Goal: Task Accomplishment & Management: Use online tool/utility

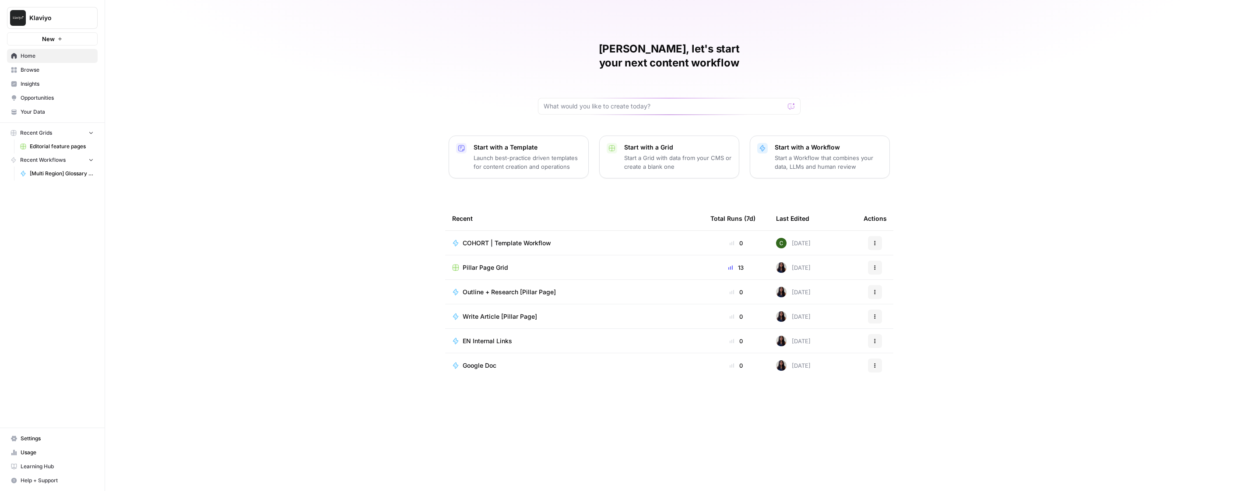
click at [40, 469] on span "Learning Hub" at bounding box center [57, 467] width 73 height 8
click at [52, 147] on span "Editorial feature pages" at bounding box center [62, 147] width 64 height 8
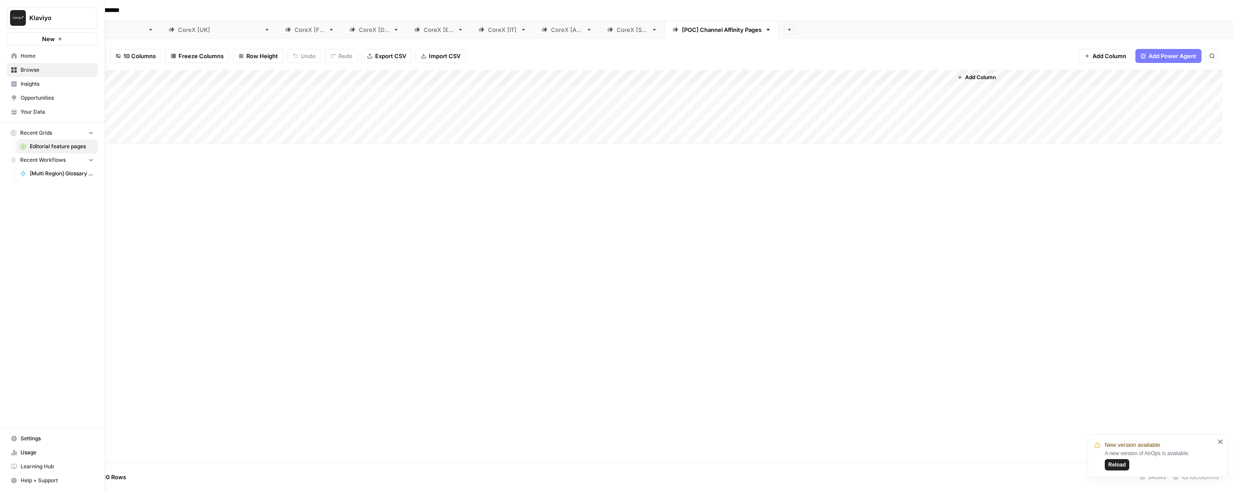
click at [40, 133] on span "Recent Grids" at bounding box center [36, 133] width 32 height 8
click at [53, 146] on span "Editorial feature pages" at bounding box center [62, 147] width 64 height 8
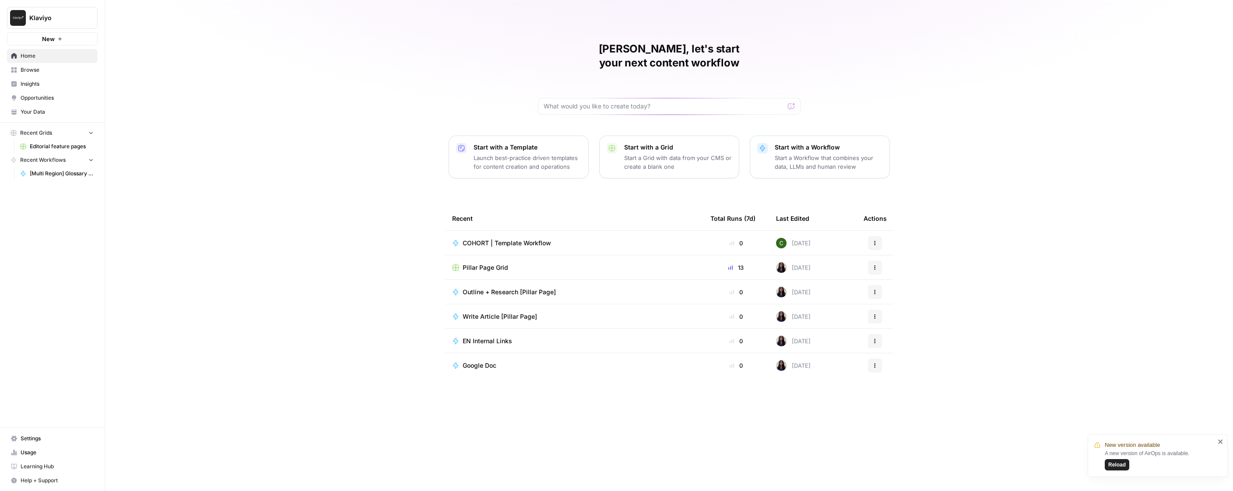
click at [499, 263] on span "Pillar Page Grid" at bounding box center [486, 267] width 46 height 9
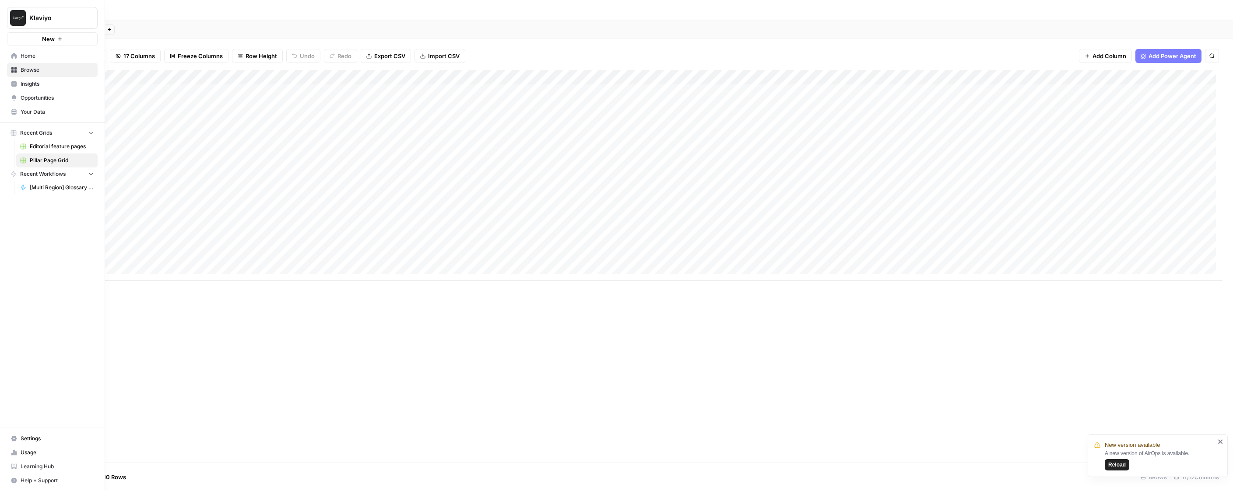
click at [28, 69] on span "Browse" at bounding box center [57, 70] width 73 height 8
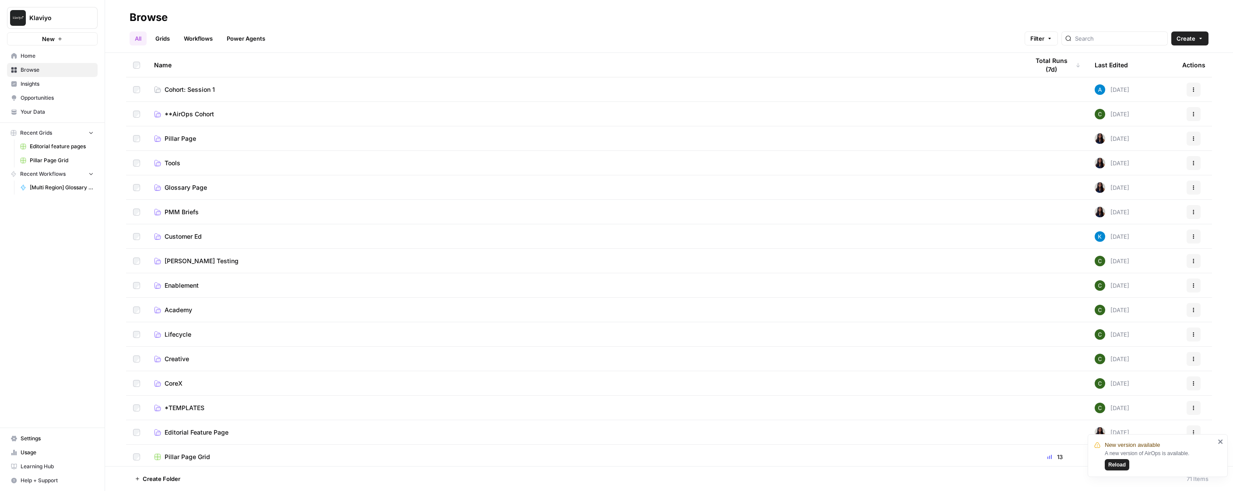
click at [162, 39] on link "Grids" at bounding box center [162, 39] width 25 height 14
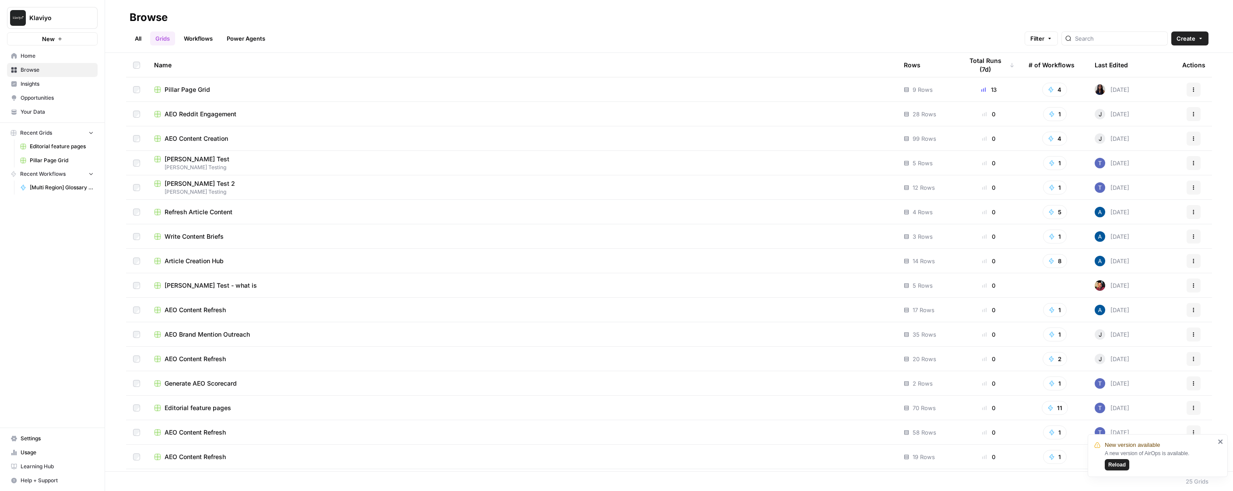
click at [204, 39] on link "Workflows" at bounding box center [198, 39] width 39 height 14
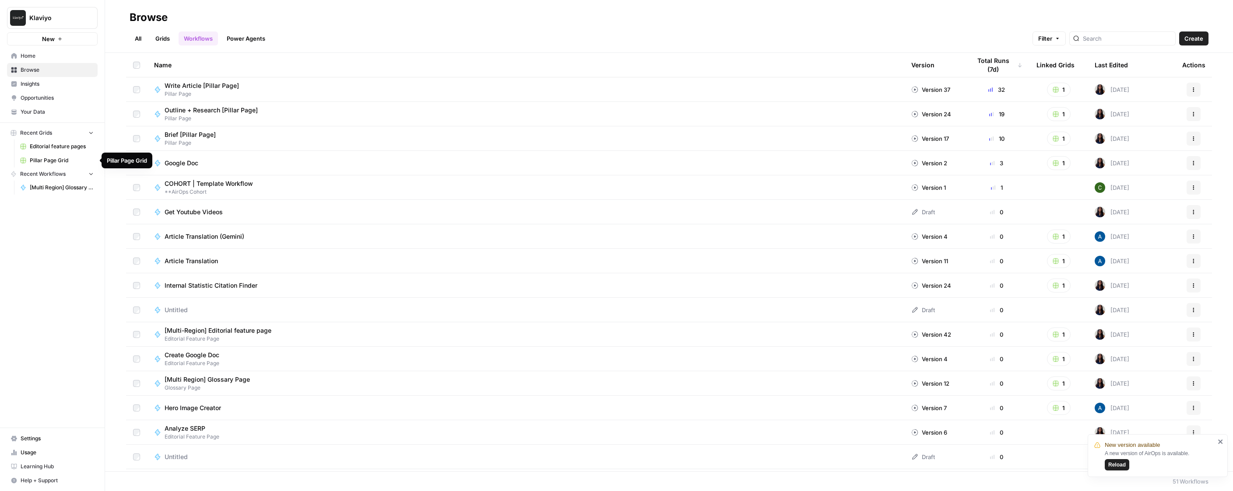
click at [48, 159] on span "Pillar Page Grid" at bounding box center [62, 161] width 64 height 8
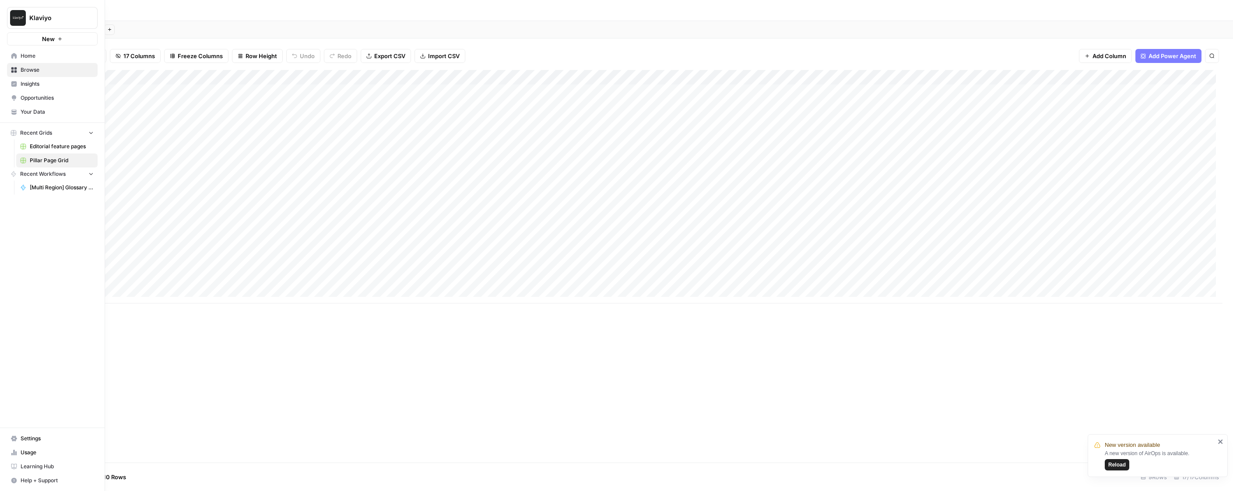
click at [28, 54] on span "Home" at bounding box center [57, 56] width 73 height 8
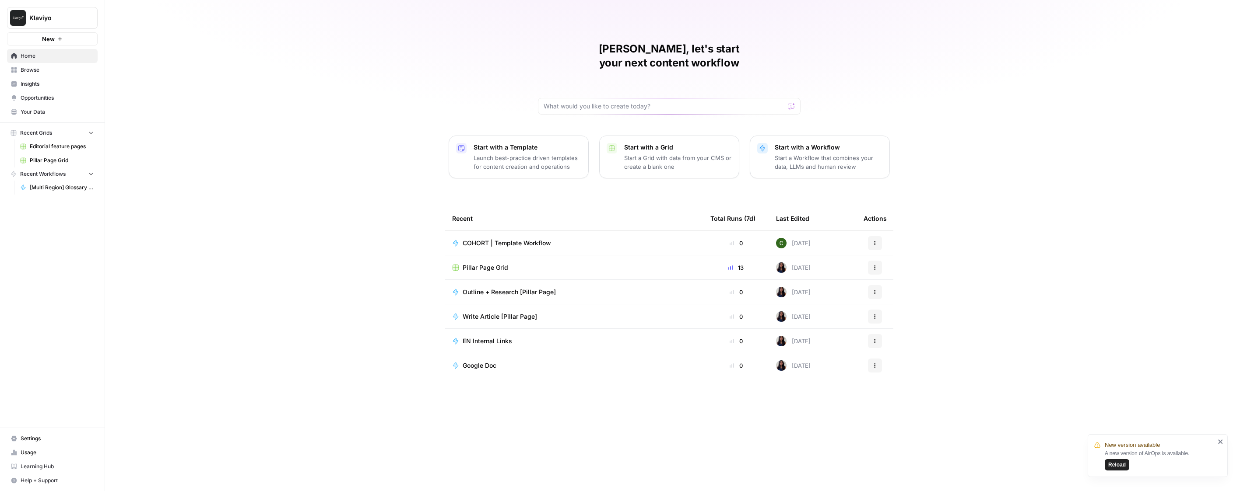
click at [28, 71] on span "Browse" at bounding box center [57, 70] width 73 height 8
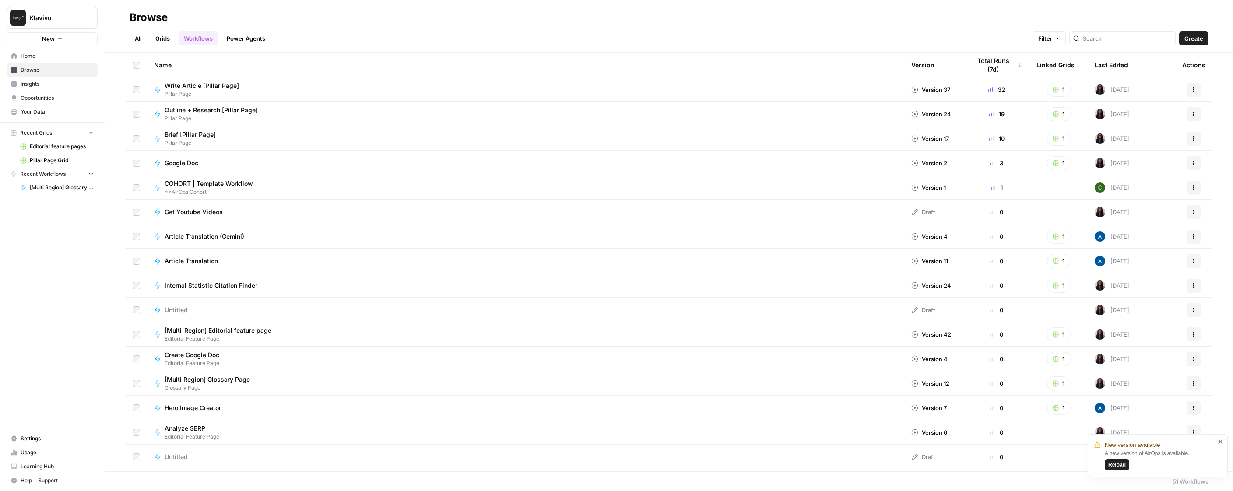
click at [163, 37] on link "Grids" at bounding box center [162, 39] width 25 height 14
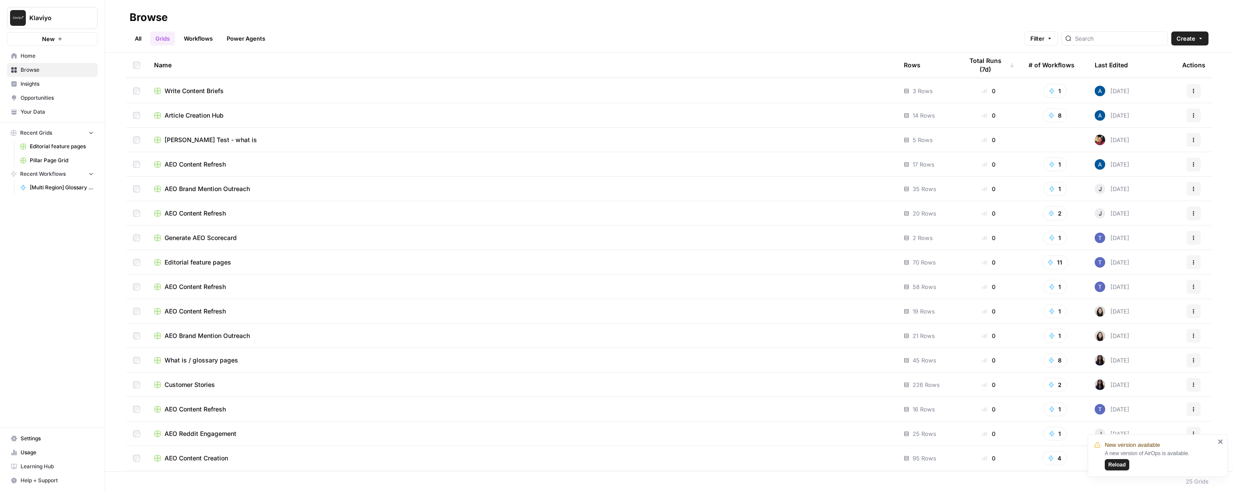
scroll to position [140, 0]
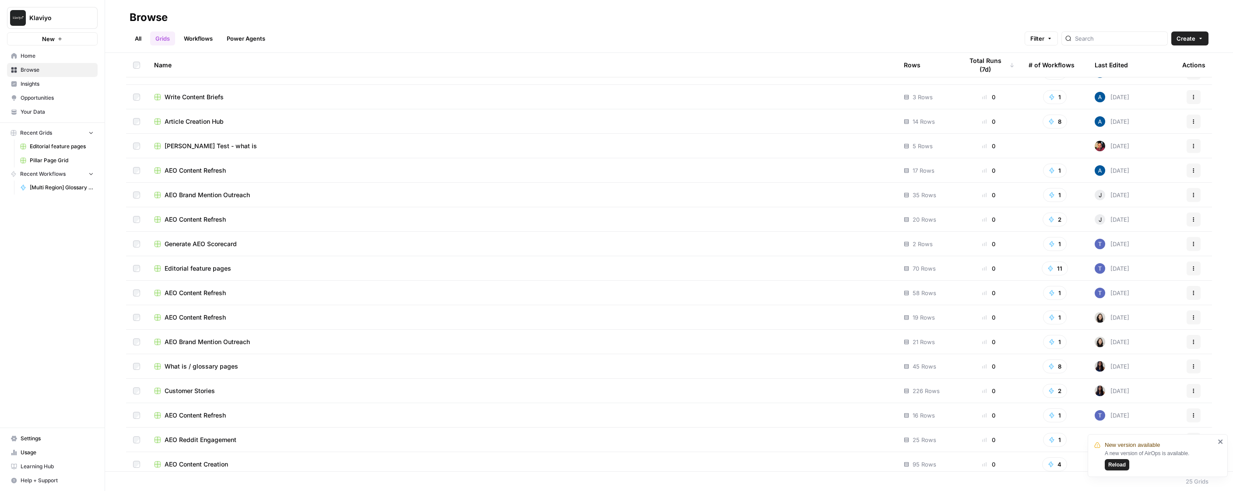
click at [194, 367] on span "What is / glossary pages" at bounding box center [202, 366] width 74 height 9
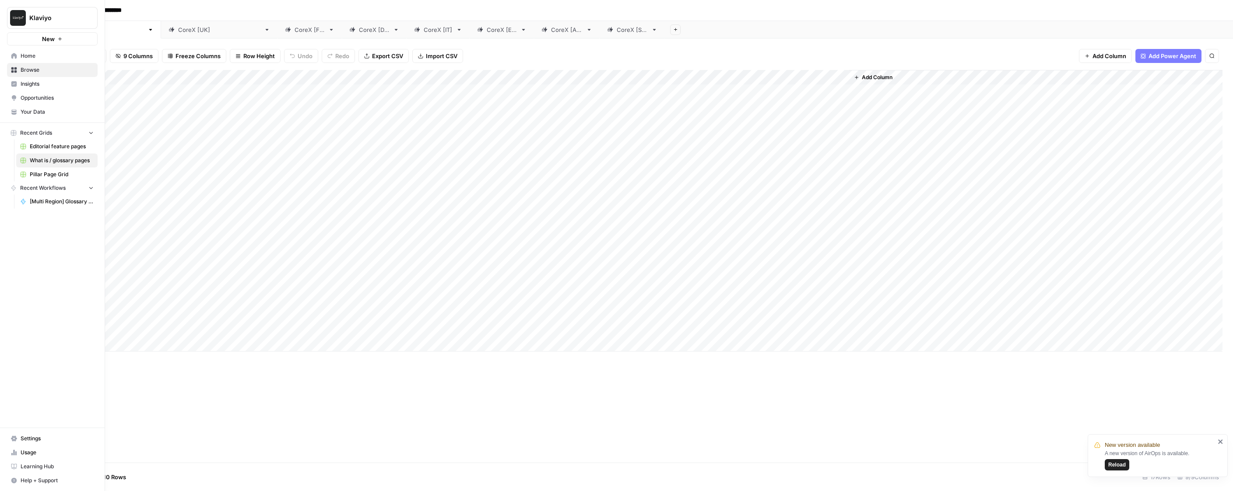
click at [50, 174] on span "Pillar Page Grid" at bounding box center [62, 175] width 64 height 8
click at [69, 147] on span "Editorial feature pages" at bounding box center [62, 147] width 64 height 8
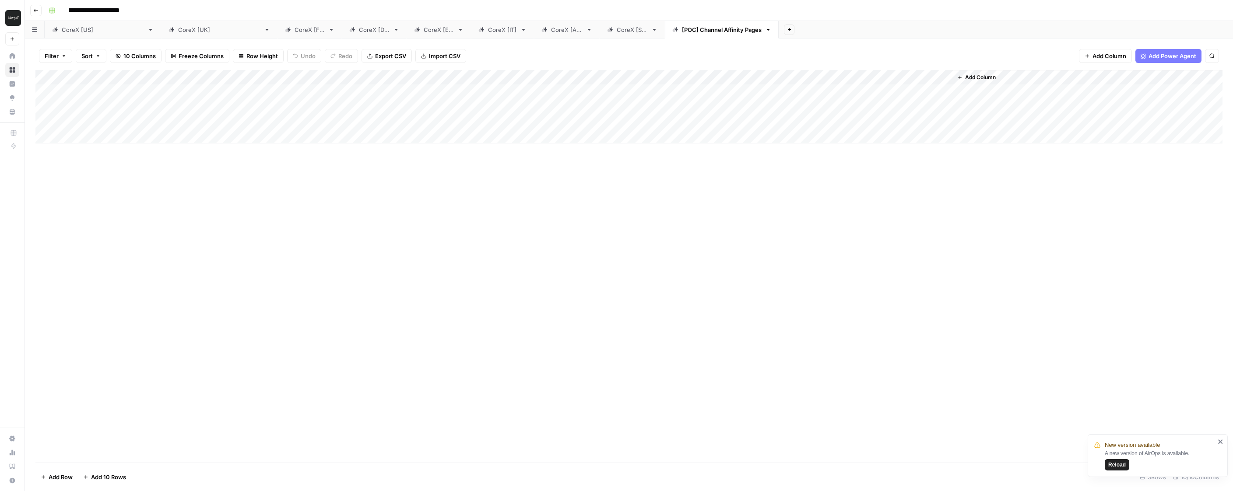
click at [1114, 465] on span "Reload" at bounding box center [1117, 465] width 18 height 8
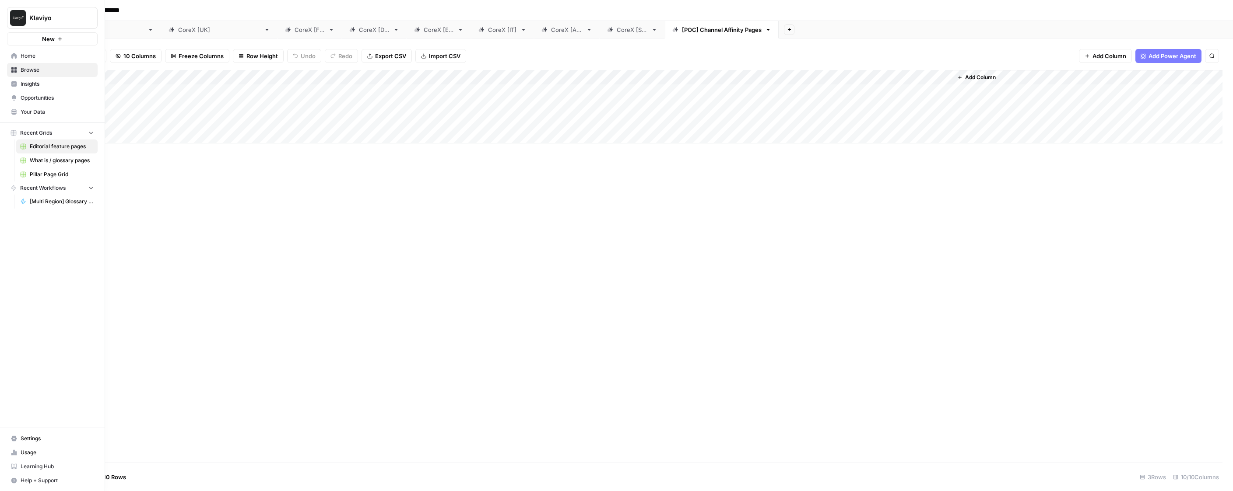
click at [36, 56] on span "Home" at bounding box center [57, 56] width 73 height 8
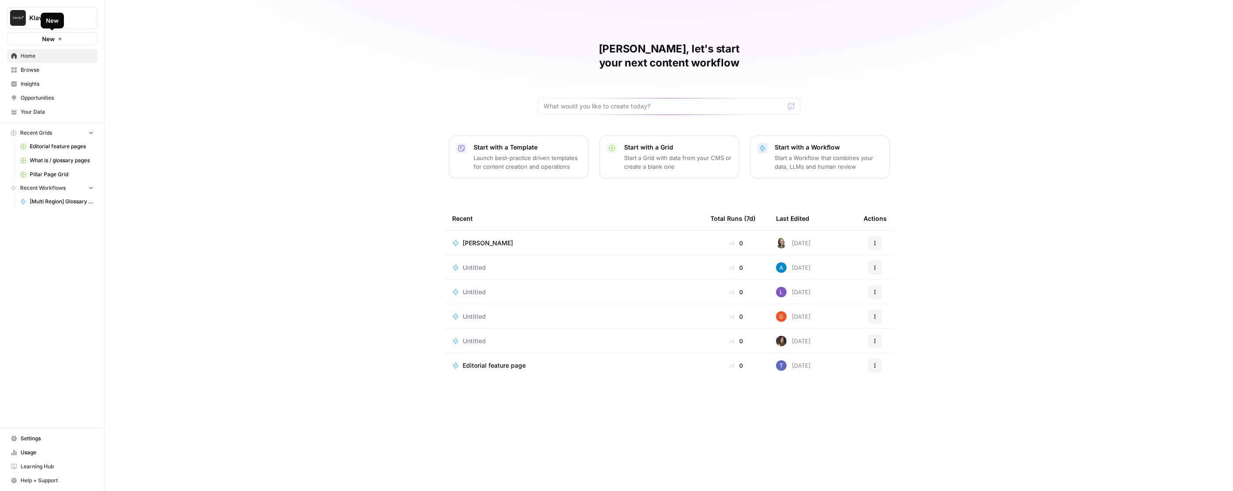
click at [53, 39] on span "New" at bounding box center [48, 39] width 13 height 9
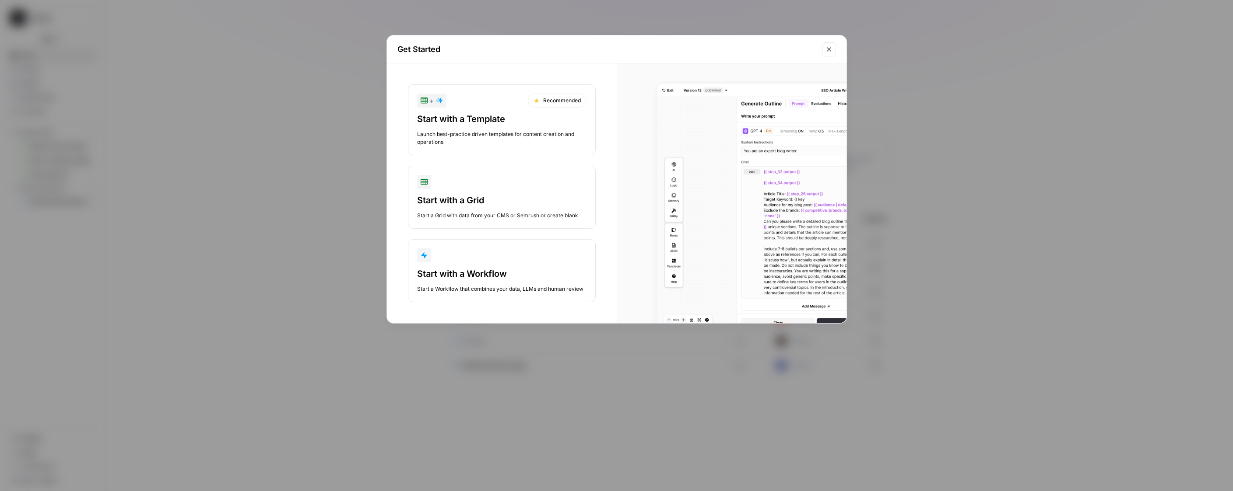
click at [494, 274] on div "Start with a Workflow" at bounding box center [501, 274] width 169 height 12
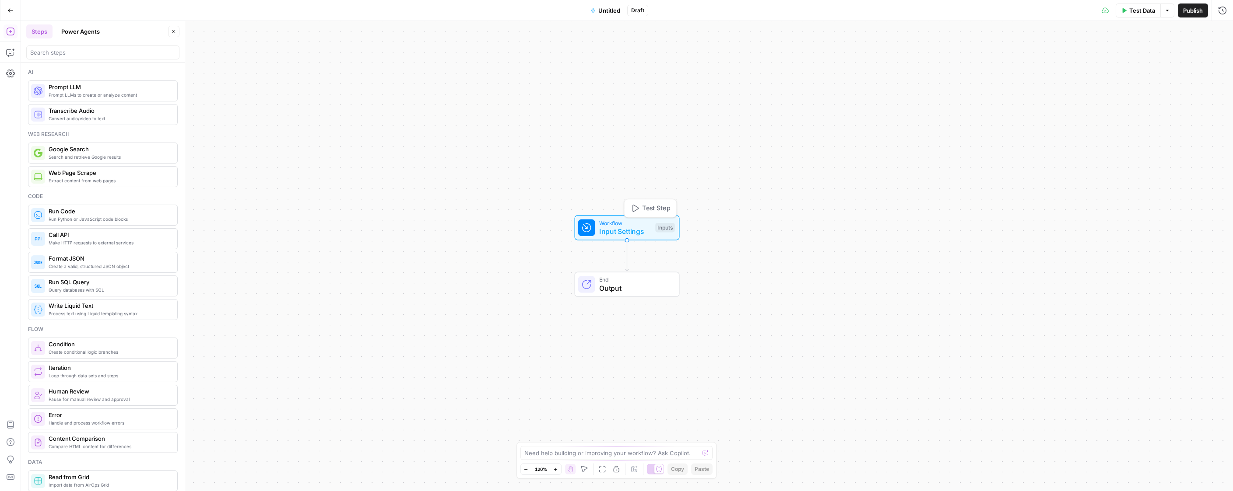
click at [621, 229] on span "Input Settings" at bounding box center [625, 231] width 52 height 11
click at [1132, 61] on span "Add Field" at bounding box center [1133, 59] width 25 height 9
click at [1094, 348] on input "Label" at bounding box center [1145, 347] width 153 height 9
type input "Blog url"
click at [1111, 252] on label "Brand Kit" at bounding box center [1103, 256] width 80 height 39
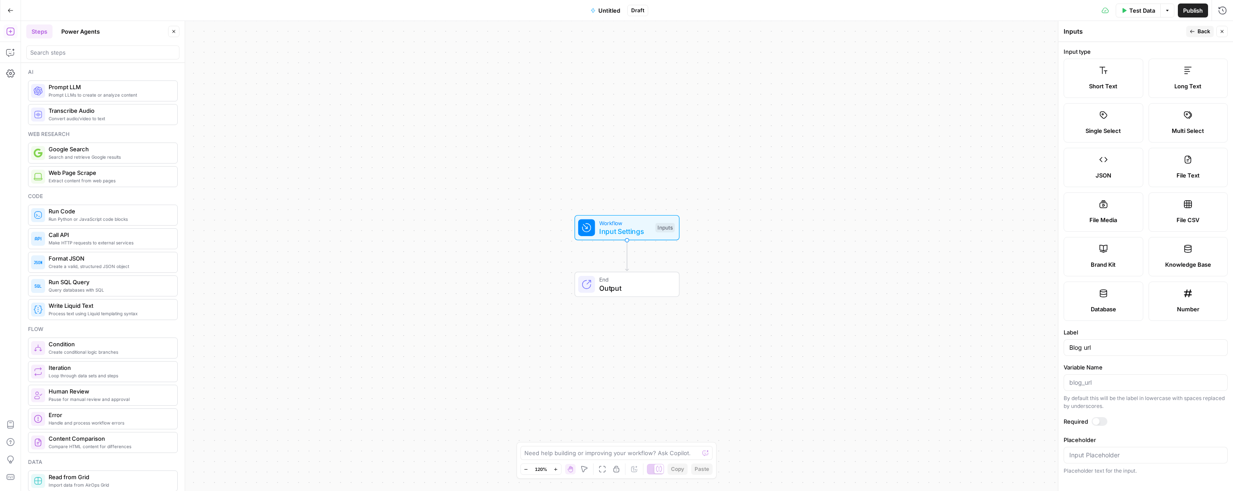
click at [1107, 255] on label "Brand Kit" at bounding box center [1103, 256] width 80 height 39
click at [1106, 259] on label "Brand Kit" at bounding box center [1103, 256] width 80 height 39
click at [999, 268] on div "Workflow Input Settings Inputs End Output" at bounding box center [627, 256] width 1212 height 470
click at [1202, 30] on span "Back" at bounding box center [1203, 32] width 13 height 8
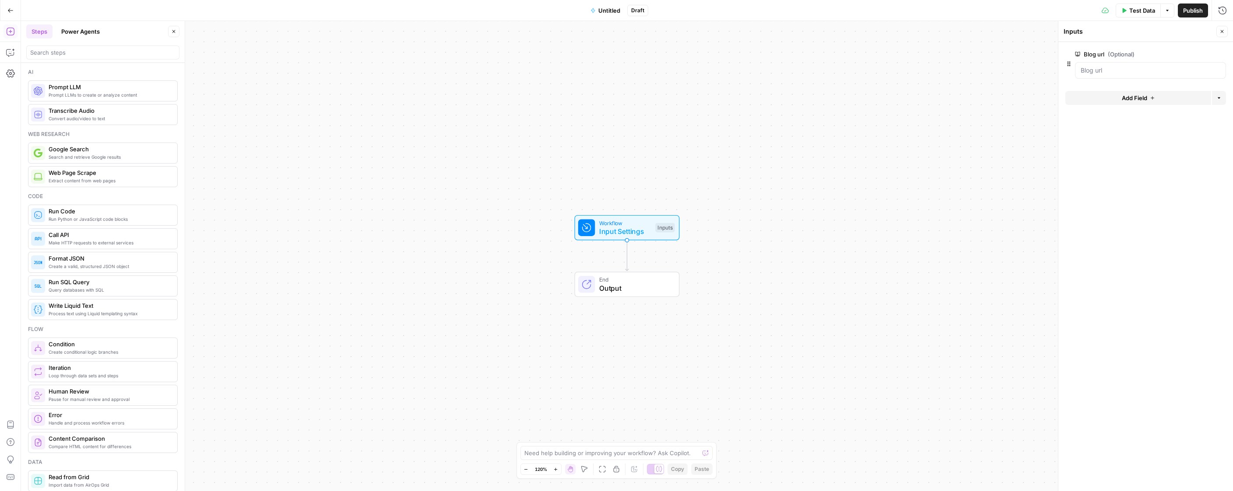
click at [1146, 97] on span "Add Field" at bounding box center [1133, 98] width 25 height 9
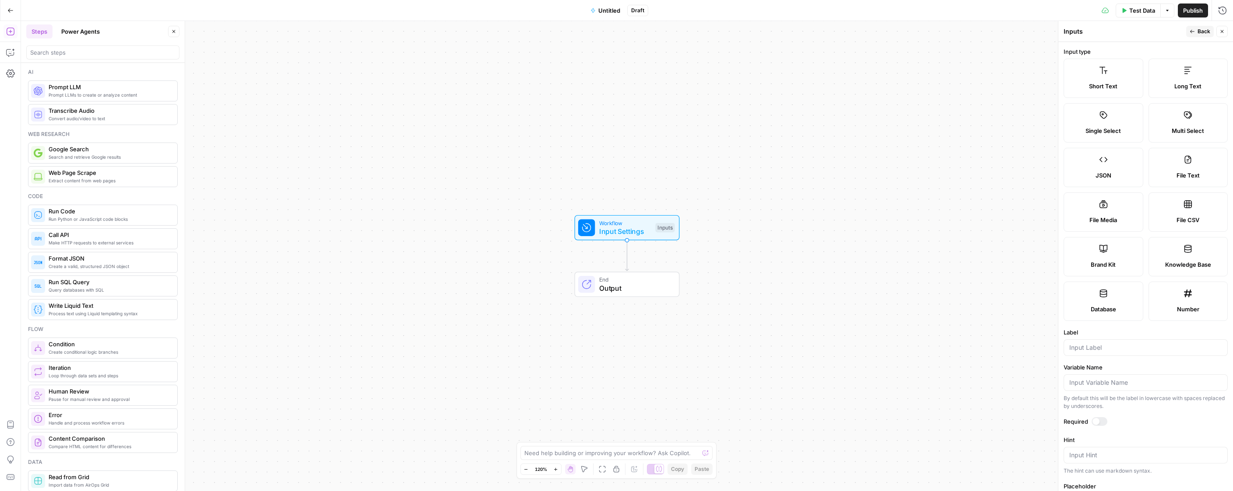
click at [1104, 260] on span "Brand Kit" at bounding box center [1102, 264] width 25 height 9
